Goal: Transaction & Acquisition: Download file/media

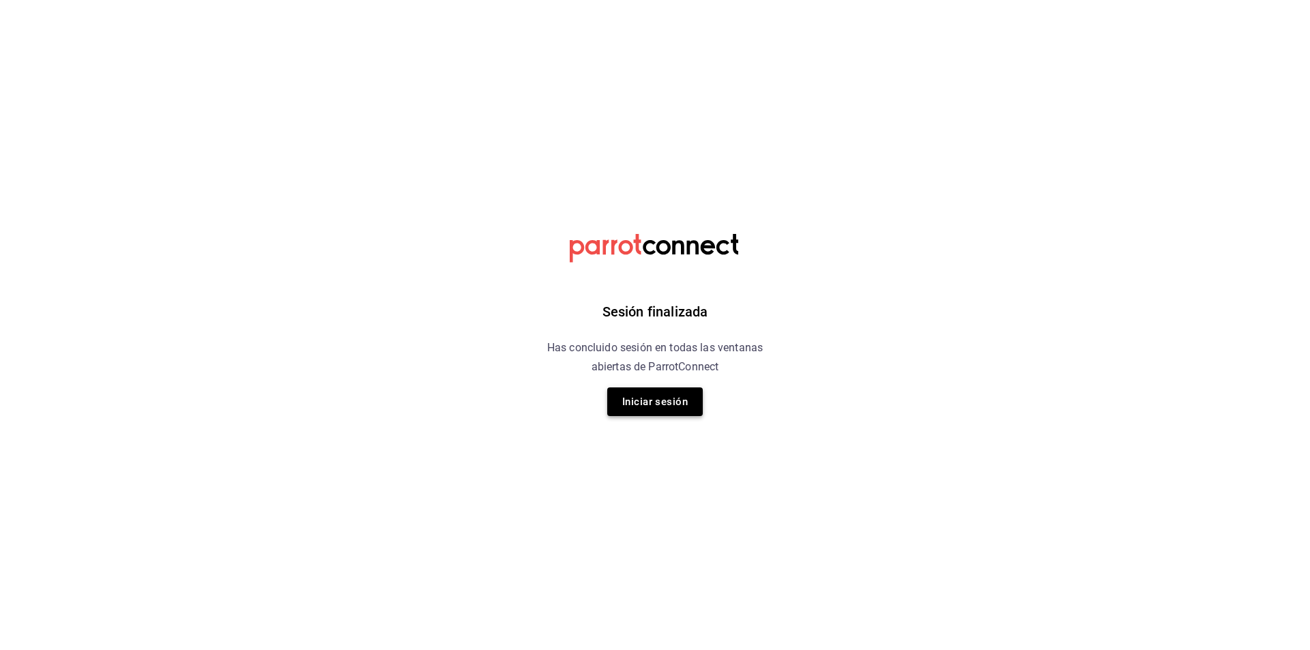
click at [660, 408] on button "Iniciar sesión" at bounding box center [654, 401] width 95 height 29
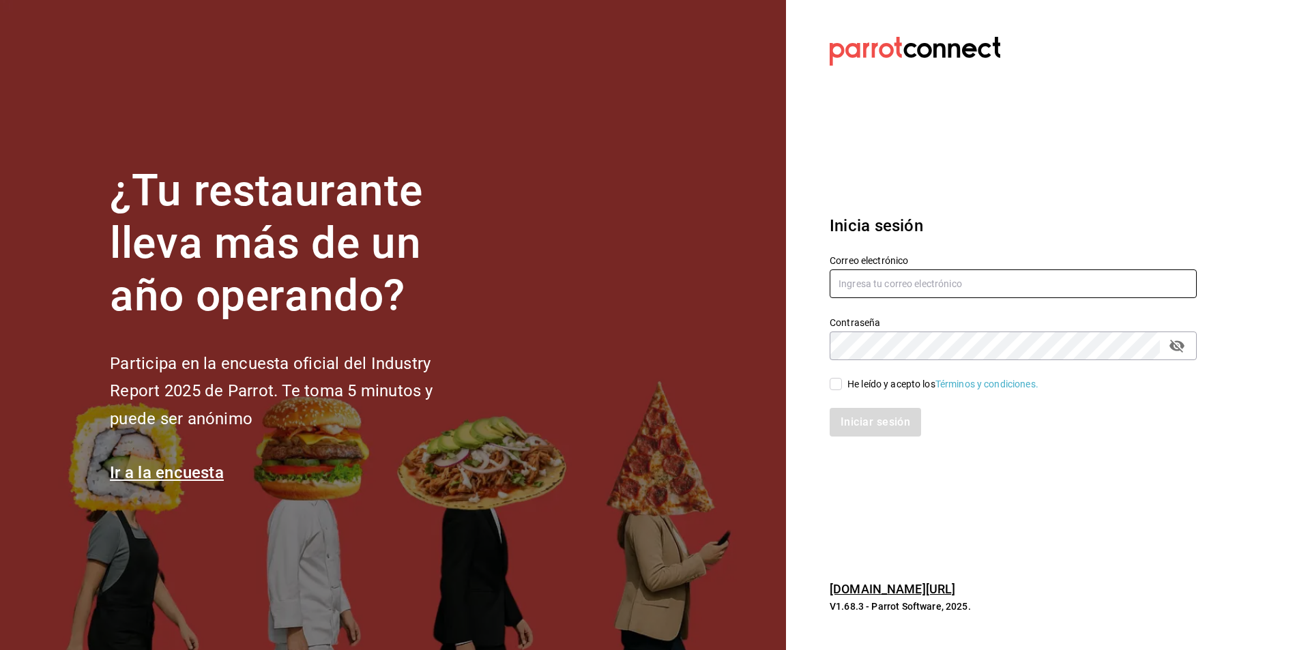
type input "[PERSON_NAME][EMAIL_ADDRESS][DOMAIN_NAME]"
click at [842, 389] on span "He leído y acepto los Términos y condiciones." at bounding box center [940, 384] width 196 height 14
click at [842, 389] on input "He leído y acepto los Términos y condiciones." at bounding box center [835, 384] width 12 height 12
checkbox input "true"
click at [852, 415] on button "Iniciar sesión" at bounding box center [875, 422] width 93 height 29
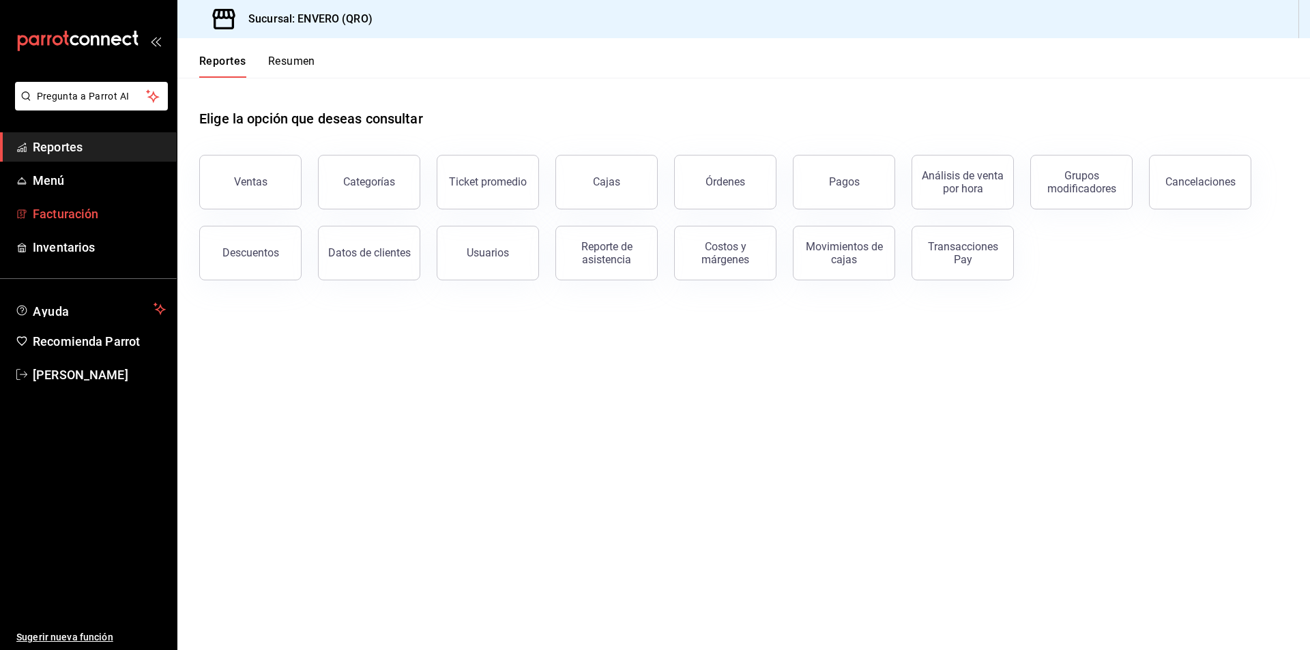
click at [39, 218] on span "Facturación" at bounding box center [99, 214] width 133 height 18
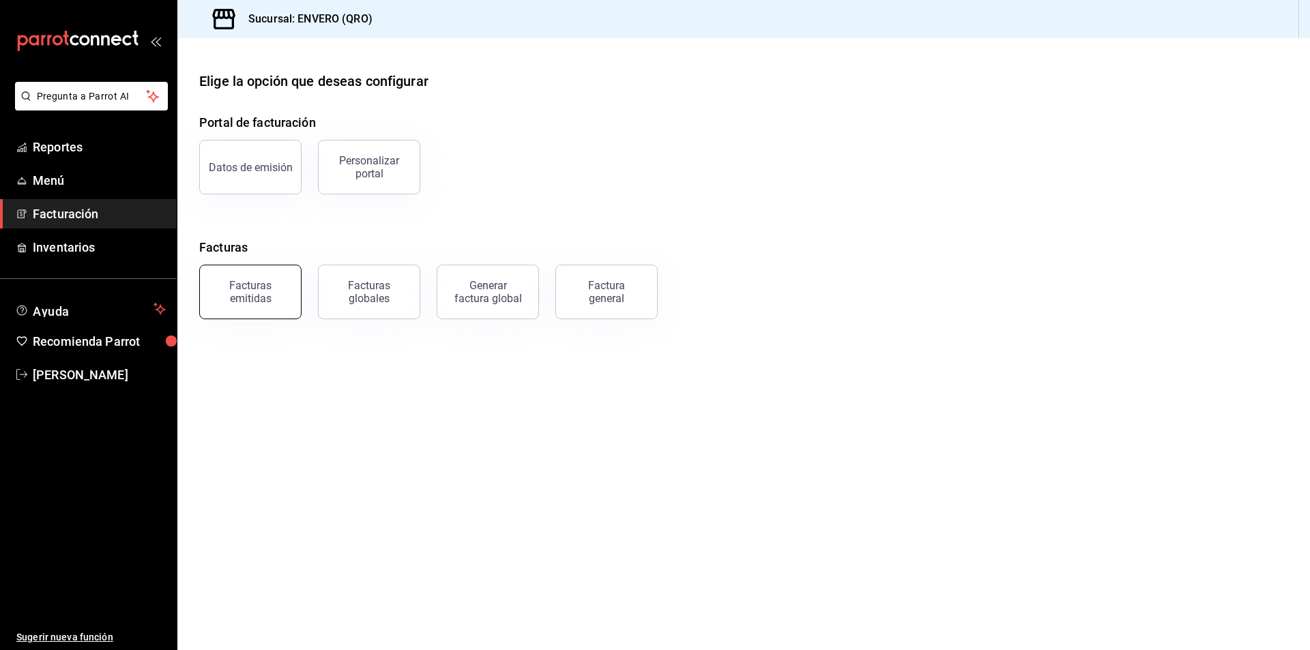
click at [237, 293] on div "Facturas emitidas" at bounding box center [250, 292] width 85 height 26
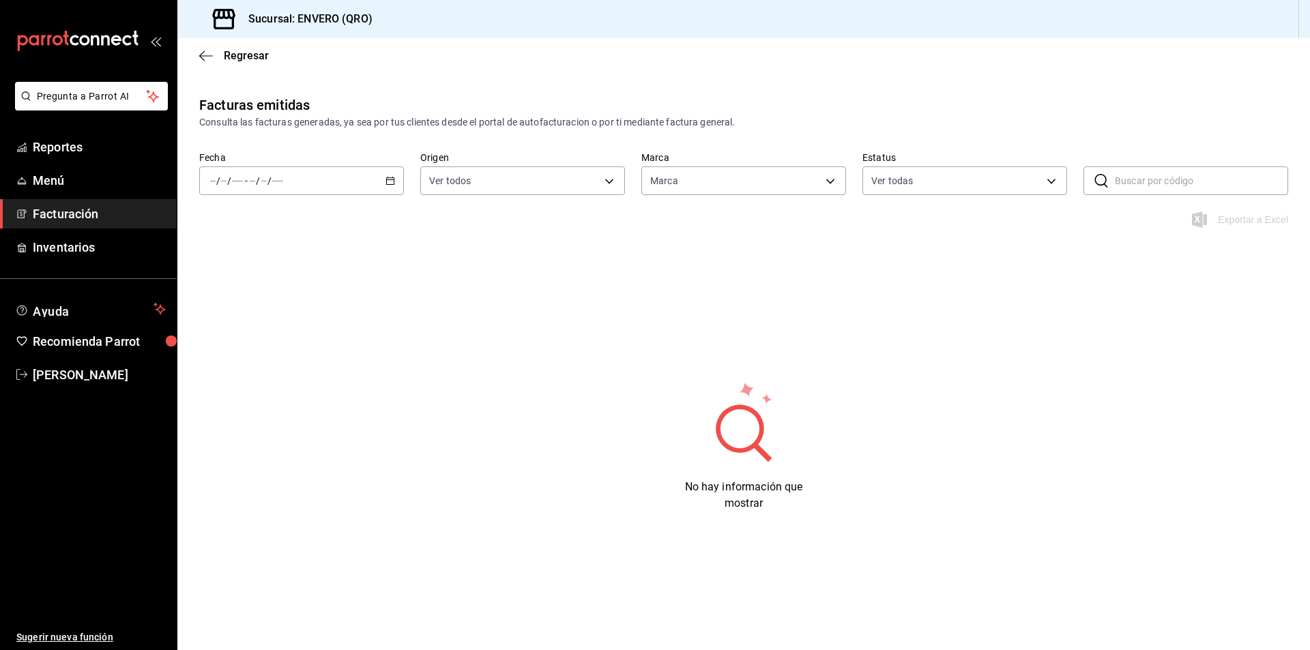
type input "77704a34-0683-4cbb-b40a-bda73e868864,159ee66d-dcce-4c4f-b837-83b83eda05ec"
click at [387, 183] on \(Stroke\) "button" at bounding box center [390, 181] width 8 height 8
click at [252, 312] on span "Mes actual" at bounding box center [264, 314] width 106 height 14
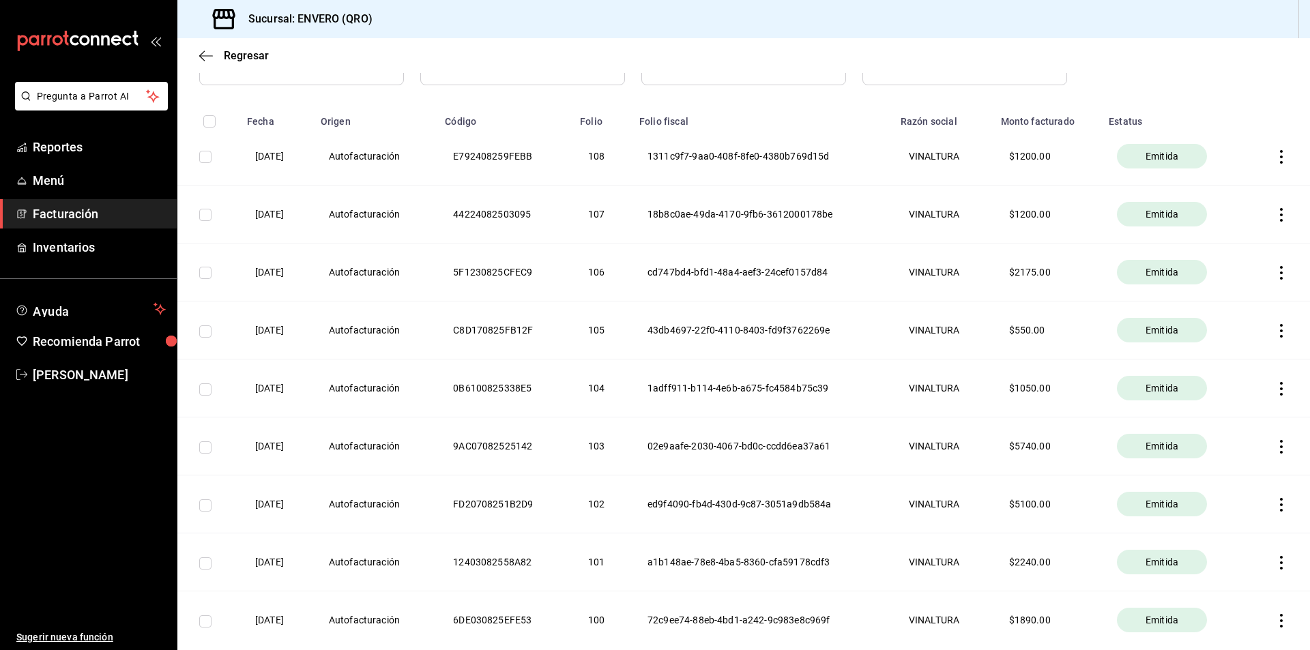
scroll to position [205, 0]
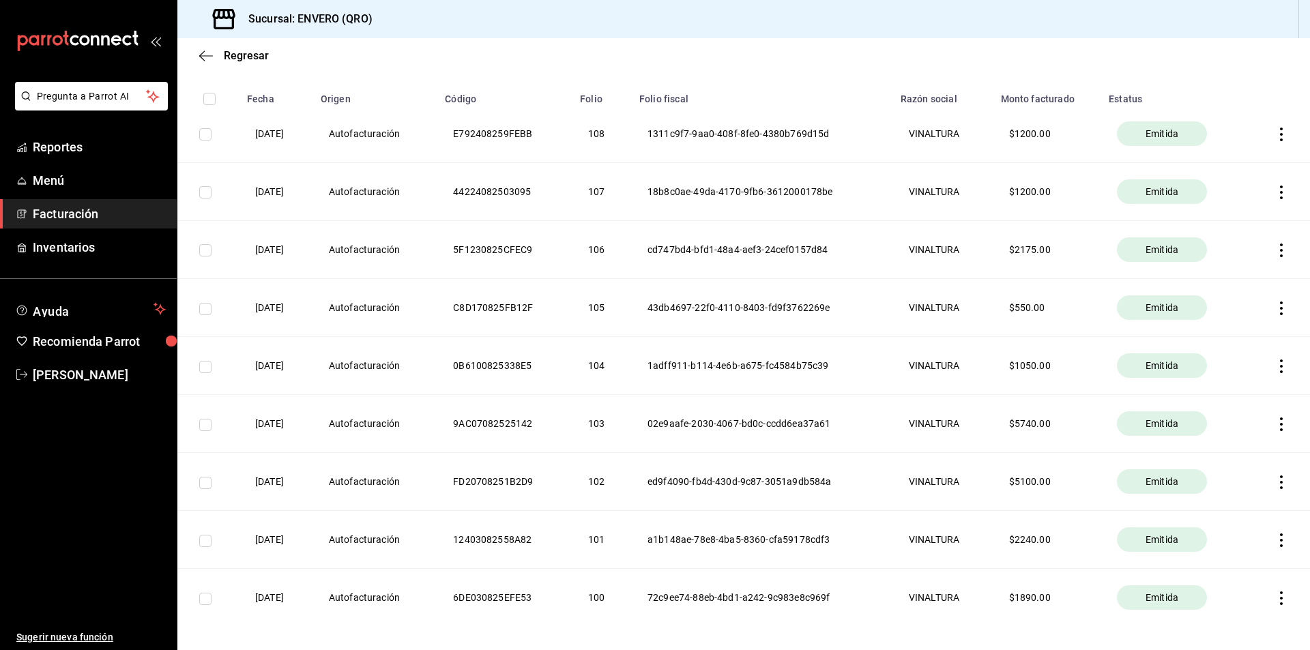
click at [1274, 247] on icon "button" at bounding box center [1281, 251] width 14 height 14
click at [1245, 214] on div "Descargar PDF" at bounding box center [1227, 216] width 65 height 11
click at [1275, 186] on icon "button" at bounding box center [1281, 193] width 14 height 14
click at [1231, 156] on div "Descargar PDF" at bounding box center [1227, 158] width 65 height 11
click at [1263, 129] on th at bounding box center [1279, 134] width 62 height 58
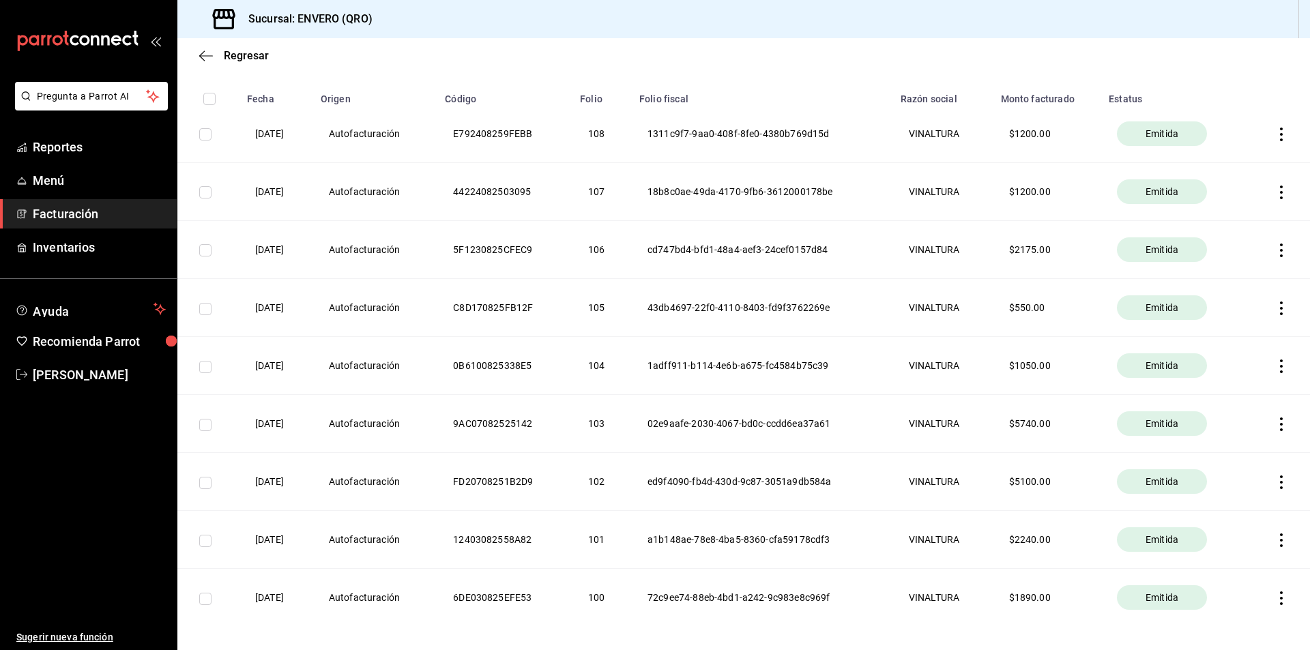
click at [1274, 131] on icon "button" at bounding box center [1281, 135] width 14 height 14
click at [1244, 100] on div "Descargar PDF" at bounding box center [1227, 100] width 65 height 11
